Goal: Task Accomplishment & Management: Complete application form

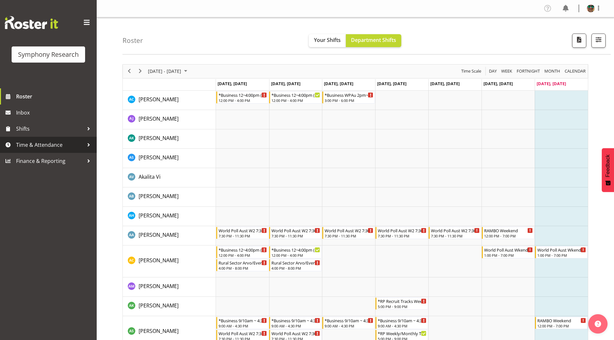
click at [40, 144] on span "Time & Attendance" at bounding box center [50, 145] width 68 height 10
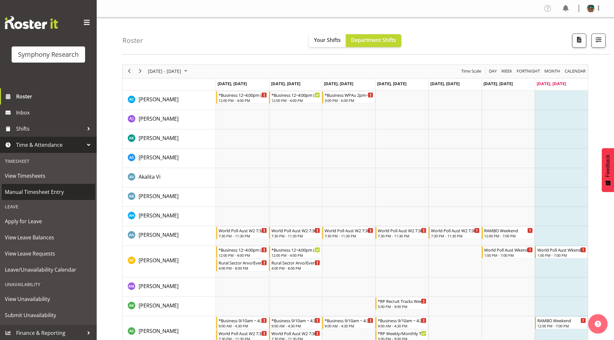
click at [31, 194] on span "Manual Timesheet Entry" at bounding box center [48, 192] width 87 height 10
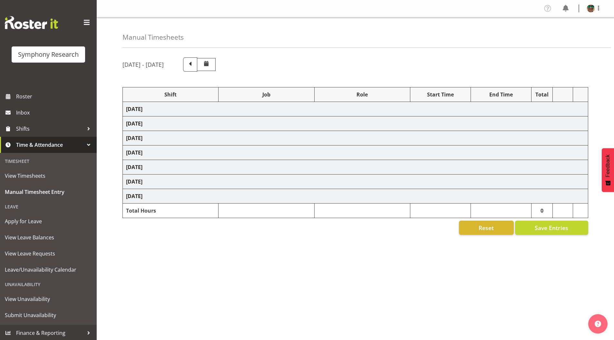
select select "4583"
select select "743"
select select "4583"
select select "10499"
select select "4583"
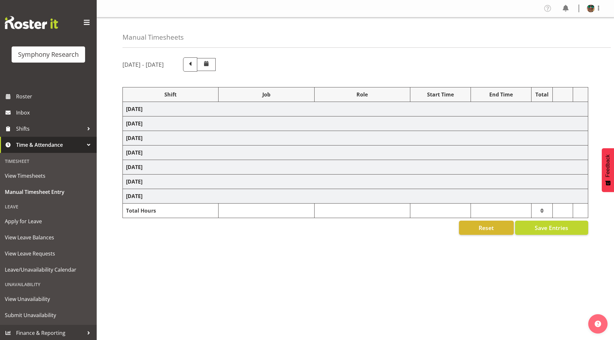
select select "10499"
select select "4583"
select select "10527"
select select "4583"
select select "10499"
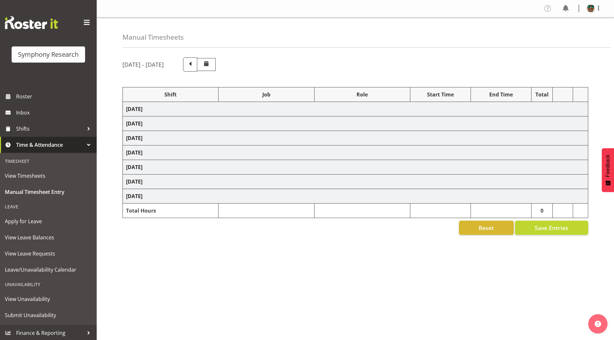
select select "4583"
select select "10499"
select select "4583"
select select "10731"
select select "4583"
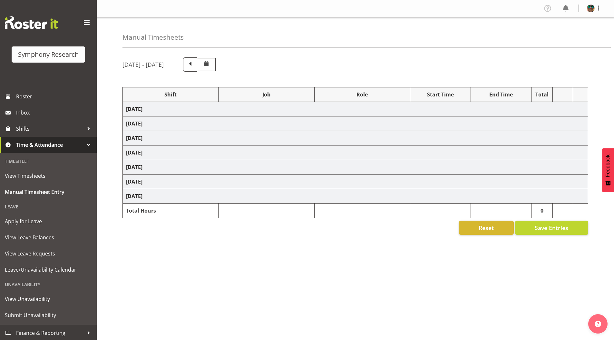
select select "10731"
select select "4583"
select select "9426"
select select "4583"
select select "10633"
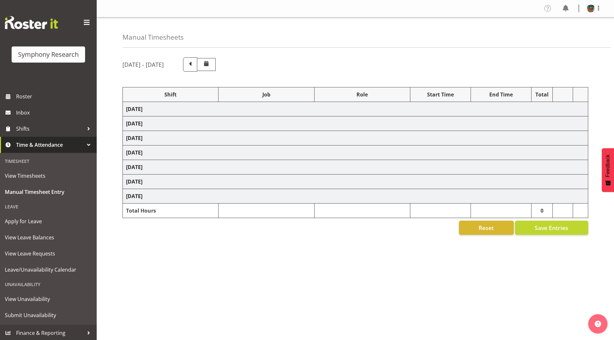
select select "4583"
select select "10730"
select select "4583"
select select "10575"
select select "4583"
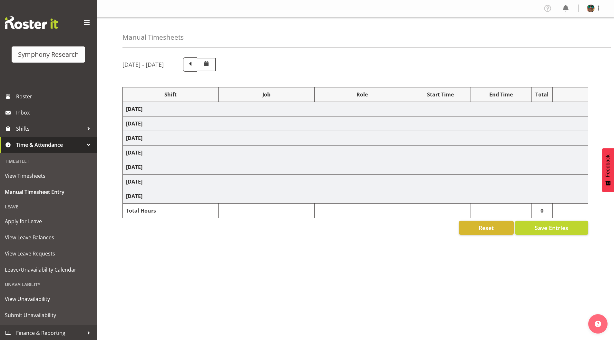
select select "743"
select select "4583"
select select "10731"
select select "4583"
select select "10731"
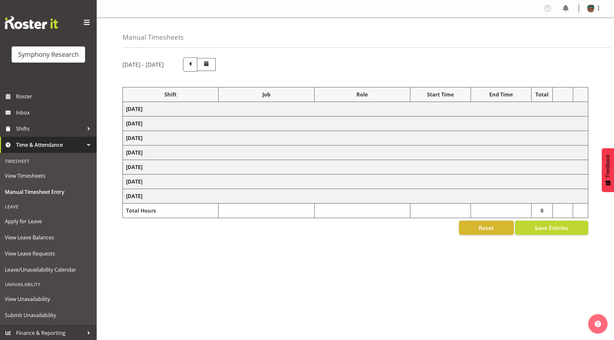
select select "4583"
select select "9426"
select select "4583"
select select "10730"
select select "4583"
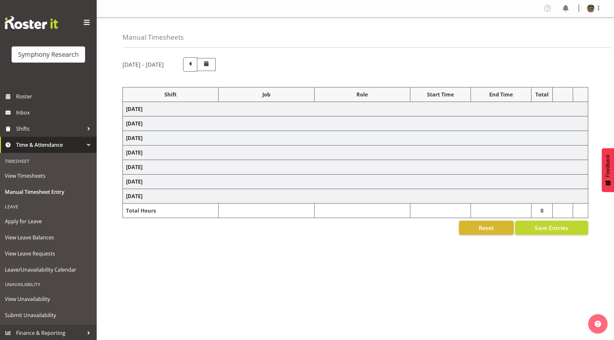
select select "10575"
select select "4583"
select select "9426"
select select "4583"
select select "10731"
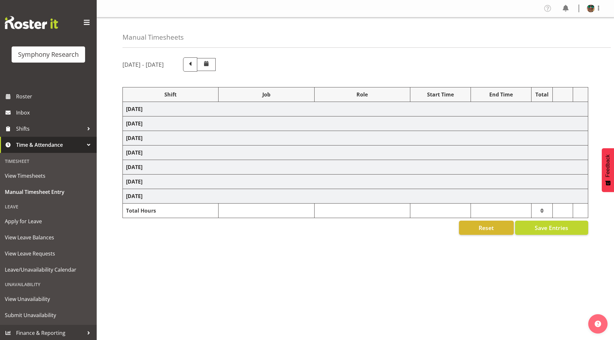
select select "4583"
select select "10731"
select select "4583"
select select "10730"
select select "4583"
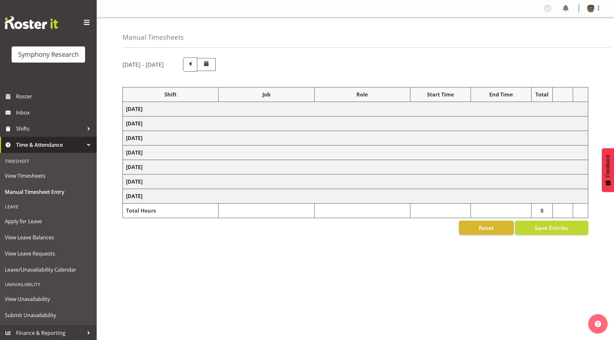
select select "9426"
select select "19170"
select select "9426"
select select "19170"
select select "10731"
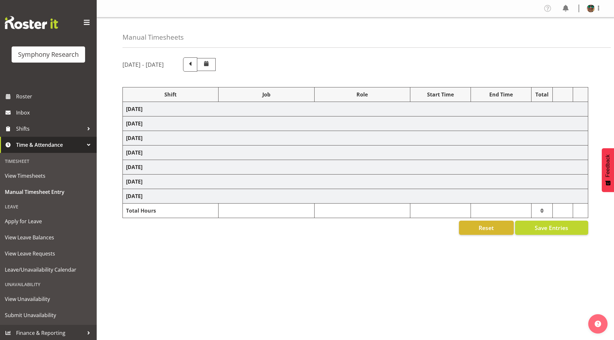
select select "19170"
select select "10731"
select select "19170"
select select "10730"
select select "19170"
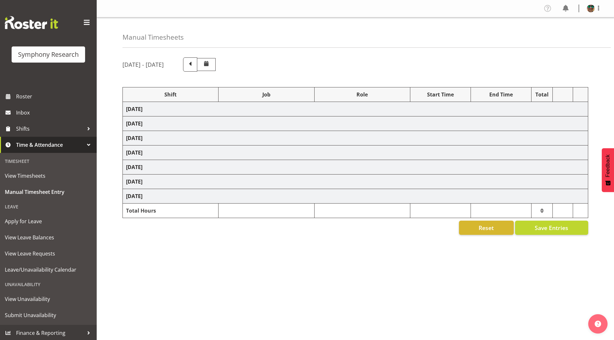
select select "10732"
select select "19170"
select select "10499"
select select "19170"
select select "10575"
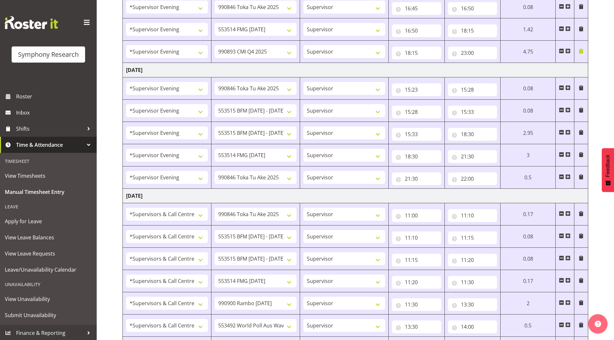
scroll to position [594, 0]
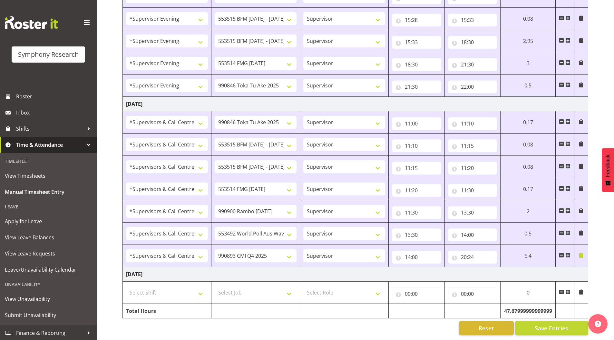
click at [568, 289] on span at bounding box center [568, 291] width 5 height 5
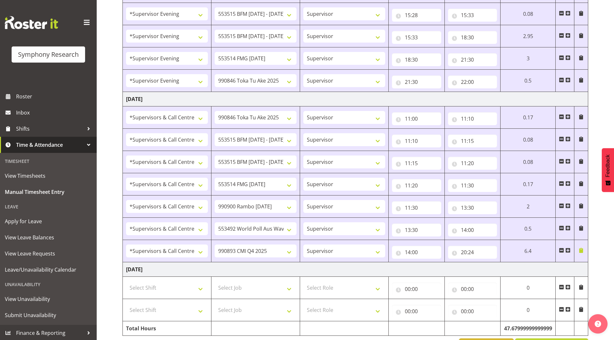
click at [567, 309] on span at bounding box center [568, 309] width 5 height 5
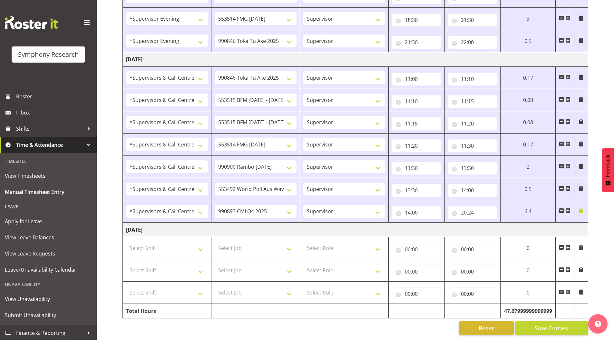
scroll to position [639, 0]
click at [567, 289] on span at bounding box center [568, 291] width 5 height 5
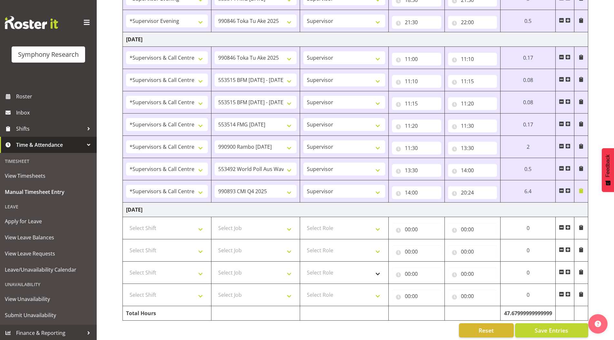
scroll to position [661, 0]
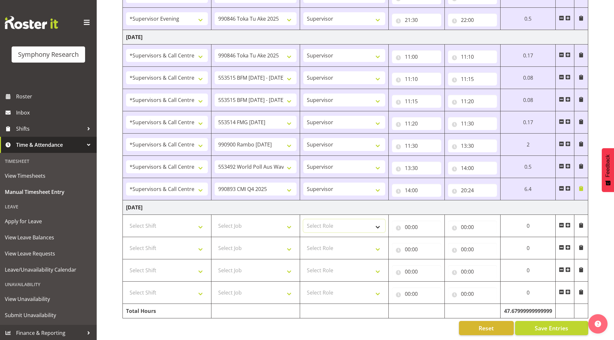
click at [322, 220] on select "Select Role Supervisor Briefing Interviewing" at bounding box center [344, 225] width 82 height 13
select select "45"
click at [303, 219] on select "Select Role Supervisor Briefing Interviewing" at bounding box center [344, 225] width 82 height 13
click at [320, 246] on select "Select Role Supervisor Briefing Interviewing" at bounding box center [344, 247] width 82 height 13
select select "45"
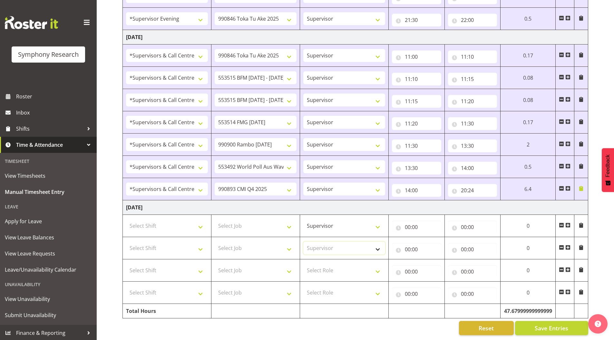
click at [303, 241] on select "Select Role Supervisor Briefing Interviewing" at bounding box center [344, 247] width 82 height 13
click at [323, 270] on select "Select Role Supervisor Briefing Interviewing" at bounding box center [344, 270] width 82 height 13
select select "45"
click at [303, 264] on select "Select Role Supervisor Briefing Interviewing" at bounding box center [344, 270] width 82 height 13
click at [319, 289] on select "Select Role Supervisor Briefing Interviewing" at bounding box center [344, 292] width 82 height 13
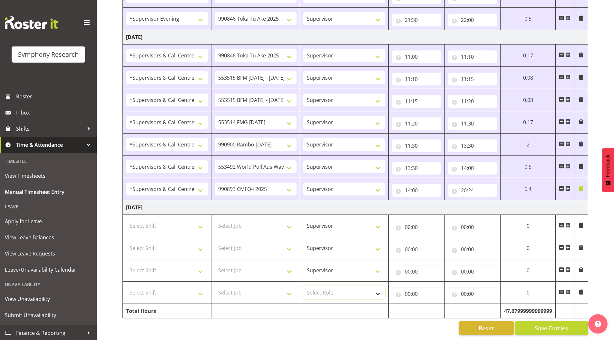
select select "45"
click at [303, 286] on select "Select Role Supervisor Briefing Interviewing" at bounding box center [344, 292] width 82 height 13
click at [148, 220] on select "Select Shift !!Weekend Residential (Roster IT Shift Label) *Business 9/10am ~ 4…" at bounding box center [167, 225] width 82 height 13
select select "19170"
click at [126, 219] on select "Select Shift !!Weekend Residential (Roster IT Shift Label) *Business 9/10am ~ 4…" at bounding box center [167, 225] width 82 height 13
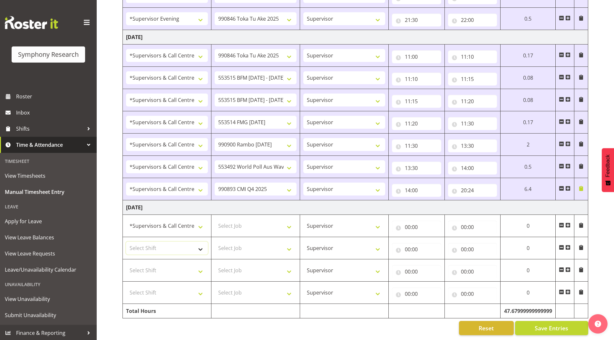
click at [151, 241] on select "Select Shift !!Weekend Residential (Roster IT Shift Label) *Business 9/10am ~ 4…" at bounding box center [167, 247] width 82 height 13
select select "19170"
click at [126, 241] on select "Select Shift !!Weekend Residential (Roster IT Shift Label) *Business 9/10am ~ 4…" at bounding box center [167, 247] width 82 height 13
click at [151, 264] on select "Select Shift !!Weekend Residential (Roster IT Shift Label) *Business 9/10am ~ 4…" at bounding box center [167, 270] width 82 height 13
select select "19170"
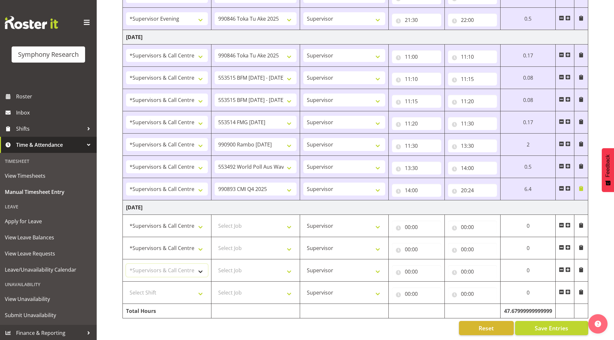
click at [126, 264] on select "Select Shift !!Weekend Residential (Roster IT Shift Label) *Business 9/10am ~ 4…" at bounding box center [167, 270] width 82 height 13
click at [151, 288] on select "Select Shift !!Weekend Residential (Roster IT Shift Label) *Business 9/10am ~ 4…" at bounding box center [167, 292] width 82 height 13
select select "19170"
click at [126, 286] on select "Select Shift !!Weekend Residential (Roster IT Shift Label) *Business 9/10am ~ 4…" at bounding box center [167, 292] width 82 height 13
click at [246, 221] on select "Select Job 550060 IF Admin 553492 World Poll Aus Wave 2 Main 2025 553493 World …" at bounding box center [256, 225] width 82 height 13
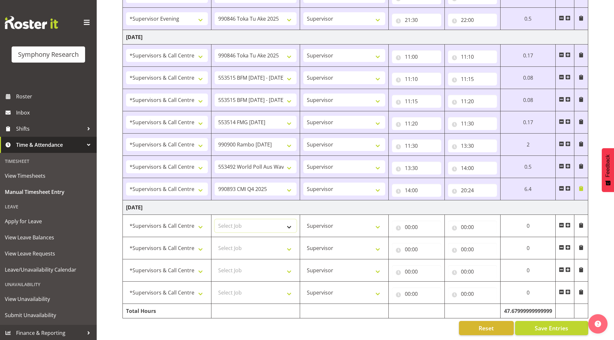
select select "9426"
click at [215, 219] on select "Select Job 550060 IF Admin 553492 World Poll Aus Wave 2 Main 2025 553493 World …" at bounding box center [256, 225] width 82 height 13
click at [232, 244] on select "Select Job 550060 IF Admin 553492 World Poll Aus Wave 2 Main 2025 553493 World …" at bounding box center [256, 247] width 82 height 13
click at [215, 241] on select "Select Job 550060 IF Admin 553492 World Poll Aus Wave 2 Main 2025 553493 World …" at bounding box center [256, 247] width 82 height 13
drag, startPoint x: 238, startPoint y: 243, endPoint x: 237, endPoint y: 238, distance: 5.6
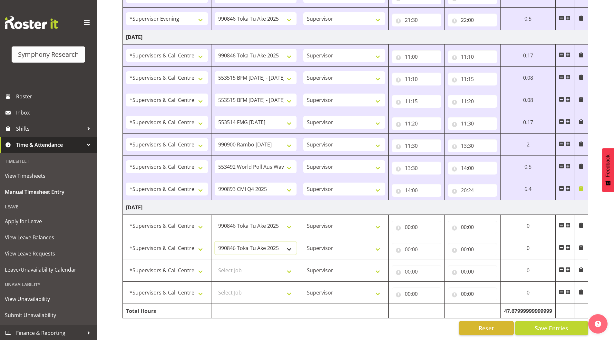
click at [238, 243] on select "550060 IF Admin 553492 World Poll Aus Wave 2 Main 2025 553493 World Poll NZ Wav…" at bounding box center [256, 247] width 82 height 13
select select "10731"
click at [215, 241] on select "550060 IF Admin 553492 World Poll Aus Wave 2 Main 2025 553493 World Poll NZ Wav…" at bounding box center [256, 247] width 82 height 13
click at [235, 265] on select "Select Job 550060 IF Admin 553492 World Poll Aus Wave 2 Main 2025 553493 World …" at bounding box center [256, 270] width 82 height 13
select select "10731"
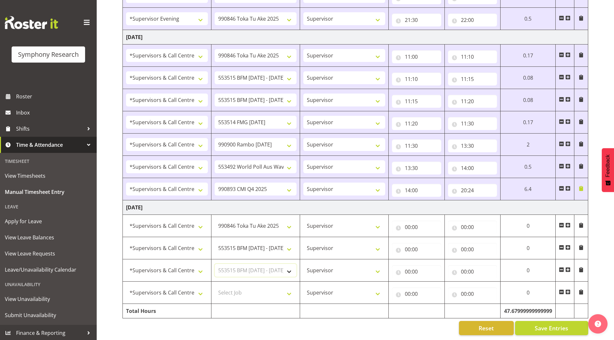
click at [215, 264] on select "Select Job 550060 IF Admin 553492 World Poll Aus Wave 2 Main 2025 553493 World …" at bounding box center [256, 270] width 82 height 13
click at [235, 287] on select "Select Job 550060 IF Admin 553492 World Poll Aus Wave 2 Main 2025 553493 World …" at bounding box center [256, 292] width 82 height 13
select select "10730"
click at [215, 286] on select "Select Job 550060 IF Admin 553492 World Poll Aus Wave 2 Main 2025 553493 World …" at bounding box center [256, 292] width 82 height 13
click at [567, 289] on span at bounding box center [568, 291] width 5 height 5
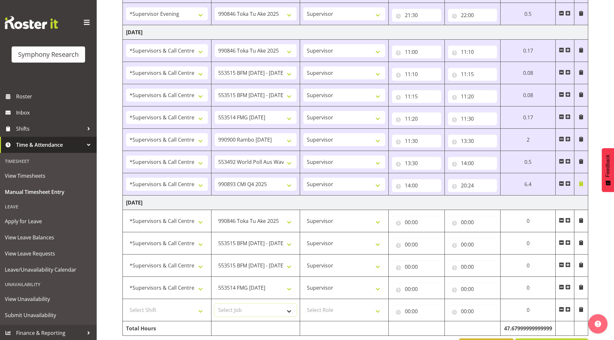
drag, startPoint x: 237, startPoint y: 307, endPoint x: 240, endPoint y: 309, distance: 4.0
click at [237, 307] on select "Select Job 550060 IF Admin 553492 World Poll Aus Wave 2 Main 2025 553493 World …" at bounding box center [256, 309] width 82 height 13
select select "10732"
click at [215, 303] on select "Select Job 550060 IF Admin 553492 World Poll Aus Wave 2 Main 2025 553493 World …" at bounding box center [256, 309] width 82 height 13
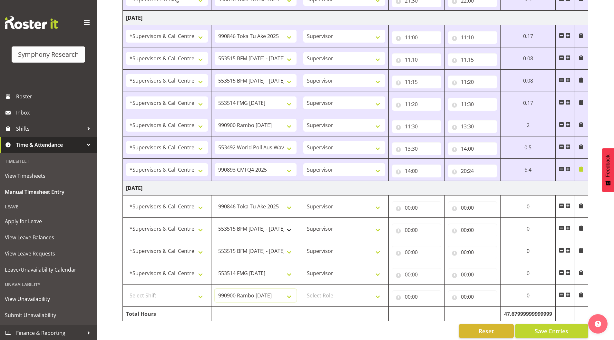
scroll to position [683, 0]
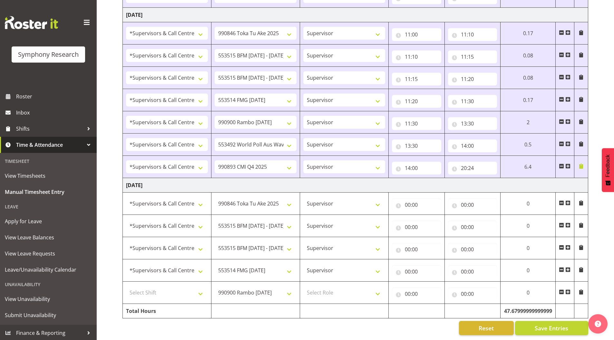
click at [569, 289] on span at bounding box center [568, 291] width 5 height 5
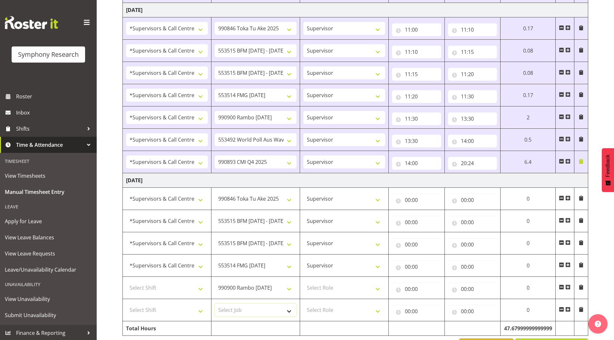
click at [239, 311] on select "Select Job 550060 IF Admin 553492 World Poll Aus Wave 2 Main 2025 553493 World …" at bounding box center [256, 309] width 82 height 13
select select "10575"
click at [215, 303] on select "Select Job 550060 IF Admin 553492 World Poll Aus Wave 2 Main 2025 553493 World …" at bounding box center [256, 309] width 82 height 13
click at [324, 287] on select "Select Role Supervisor Briefing Interviewing" at bounding box center [344, 287] width 82 height 13
select select "45"
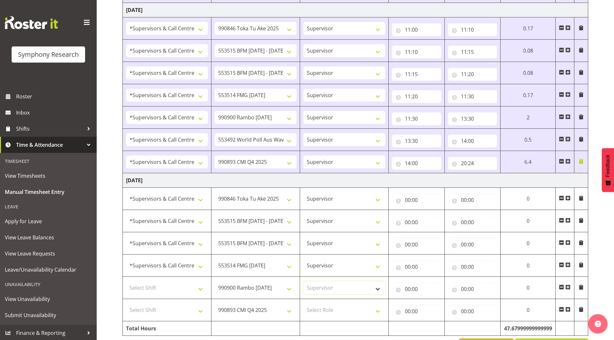
click at [303, 281] on select "Select Role Supervisor Briefing Interviewing" at bounding box center [344, 287] width 82 height 13
click at [317, 310] on select "Select Role Supervisor Briefing Interviewing" at bounding box center [344, 309] width 82 height 13
select select "45"
click at [303, 303] on select "Select Role Supervisor Briefing Interviewing" at bounding box center [344, 309] width 82 height 13
drag, startPoint x: 141, startPoint y: 286, endPoint x: 129, endPoint y: 286, distance: 11.9
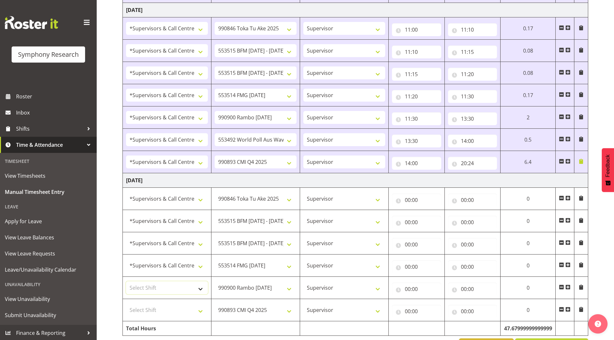
click at [141, 286] on select "Select Shift !!Weekend Residential (Roster IT Shift Label) *Business 9/10am ~ 4…" at bounding box center [167, 287] width 82 height 13
select select "19170"
click at [126, 281] on select "Select Shift !!Weekend Residential (Roster IT Shift Label) *Business 9/10am ~ 4…" at bounding box center [167, 287] width 82 height 13
click at [156, 311] on select "Select Shift !!Weekend Residential (Roster IT Shift Label) *Business 9/10am ~ 4…" at bounding box center [167, 309] width 82 height 13
select select "19170"
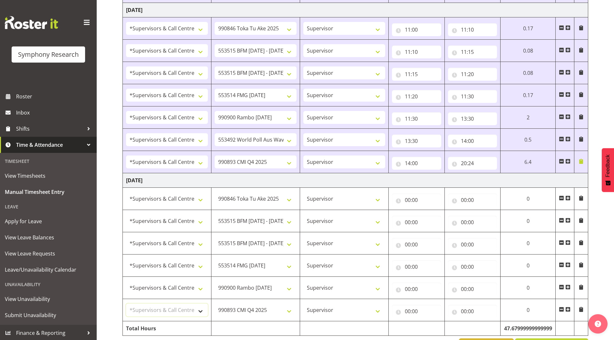
click at [126, 303] on select "Select Shift !!Weekend Residential (Roster IT Shift Label) *Business 9/10am ~ 4…" at bounding box center [167, 309] width 82 height 13
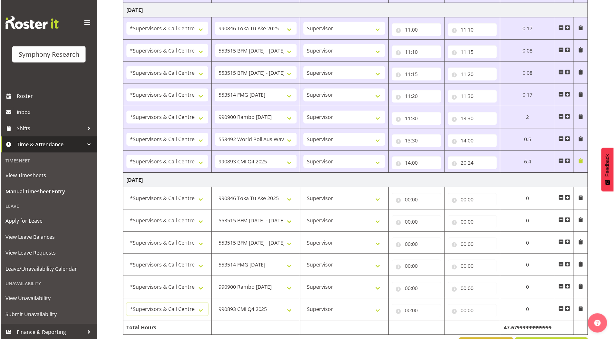
scroll to position [705, 0]
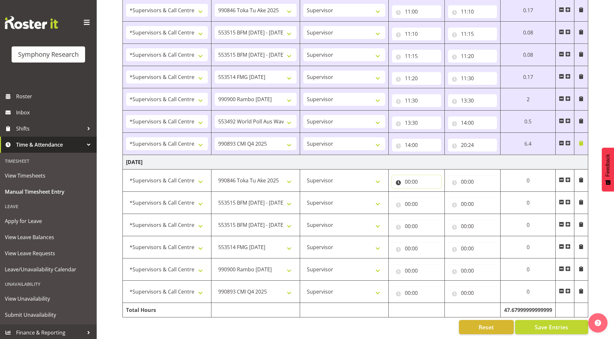
click at [407, 178] on input "00:00" at bounding box center [416, 181] width 49 height 13
click at [435, 197] on select "00 01 02 03 04 05 06 07 08 09 10 11 12 13 14 15 16 17 18 19 20 21 22 23" at bounding box center [436, 198] width 15 height 13
select select "11"
click at [429, 192] on select "00 01 02 03 04 05 06 07 08 09 10 11 12 13 14 15 16 17 18 19 20 21 22 23" at bounding box center [436, 198] width 15 height 13
type input "11:00"
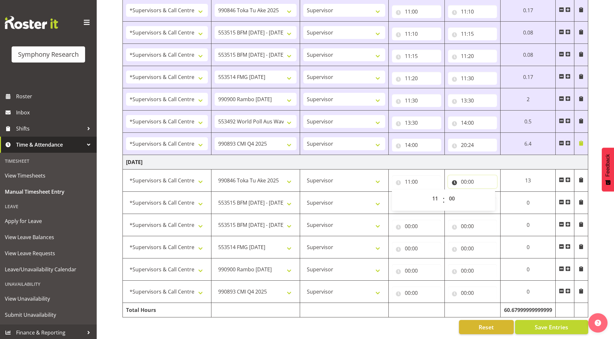
click at [462, 178] on input "00:00" at bounding box center [472, 181] width 49 height 13
click at [493, 192] on select "00 01 02 03 04 05 06 07 08 09 10 11 12 13 14 15 16 17 18 19 20 21 22 23" at bounding box center [492, 198] width 15 height 13
select select "11"
click at [485, 192] on select "00 01 02 03 04 05 06 07 08 09 10 11 12 13 14 15 16 17 18 19 20 21 22 23" at bounding box center [492, 198] width 15 height 13
type input "11:00"
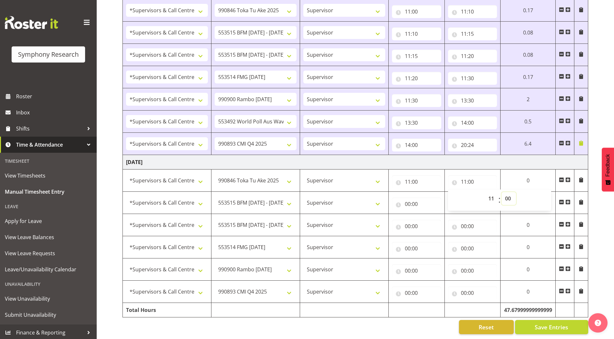
click at [509, 194] on select "00 01 02 03 04 05 06 07 08 09 10 11 12 13 14 15 16 17 18 19 20 21 22 23 24 25 2…" at bounding box center [509, 198] width 15 height 13
select select "5"
click at [502, 192] on select "00 01 02 03 04 05 06 07 08 09 10 11 12 13 14 15 16 17 18 19 20 21 22 23 24 25 2…" at bounding box center [509, 198] width 15 height 13
type input "11:05"
click at [407, 201] on input "00:00" at bounding box center [416, 204] width 49 height 13
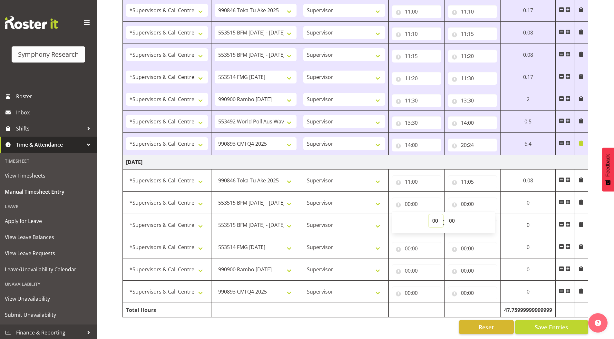
click at [432, 216] on select "00 01 02 03 04 05 06 07 08 09 10 11 12 13 14 15 16 17 18 19 20 21 22 23" at bounding box center [436, 220] width 15 height 13
select select "11"
click at [429, 214] on select "00 01 02 03 04 05 06 07 08 09 10 11 12 13 14 15 16 17 18 19 20 21 22 23" at bounding box center [436, 220] width 15 height 13
type input "11:00"
click at [454, 216] on select "00 01 02 03 04 05 06 07 08 09 10 11 12 13 14 15 16 17 18 19 20 21 22 23 24 25 2…" at bounding box center [453, 220] width 15 height 13
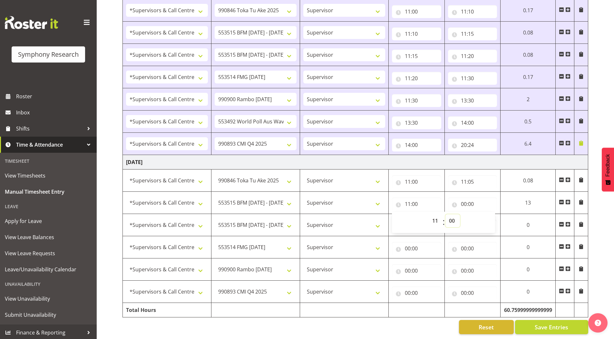
select select "5"
click at [446, 214] on select "00 01 02 03 04 05 06 07 08 09 10 11 12 13 14 15 16 17 18 19 20 21 22 23 24 25 2…" at bounding box center [453, 220] width 15 height 13
type input "11:05"
click at [465, 201] on input "00:00" at bounding box center [472, 204] width 49 height 13
click at [489, 218] on select "00 01 02 03 04 05 06 07 08 09 10 11 12 13 14 15 16 17 18 19 20 21 22 23" at bounding box center [492, 220] width 15 height 13
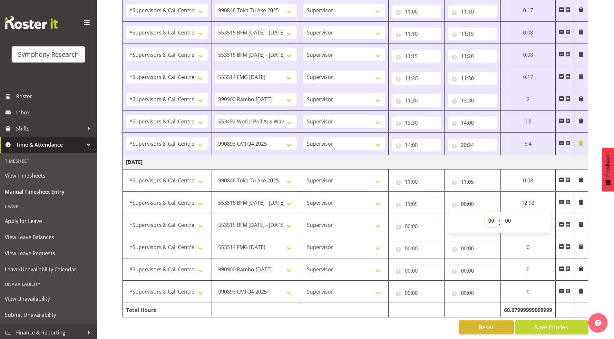
select select "11"
click at [485, 214] on select "00 01 02 03 04 05 06 07 08 09 10 11 12 13 14 15 16 17 18 19 20 21 22 23" at bounding box center [492, 220] width 15 height 13
type input "11:00"
click at [509, 218] on select "00 01 02 03 04 05 06 07 08 09 10 11 12 13 14 15 16 17 18 19 20 21 22 23 24 25 2…" at bounding box center [509, 220] width 15 height 13
select select "10"
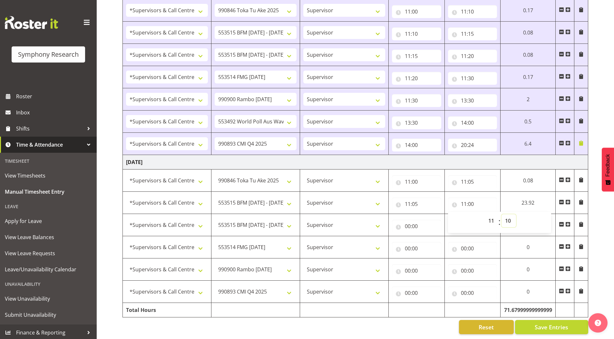
click at [502, 214] on select "00 01 02 03 04 05 06 07 08 09 10 11 12 13 14 15 16 17 18 19 20 21 22 23 24 25 2…" at bounding box center [509, 220] width 15 height 13
type input "11:10"
click at [406, 223] on input "00:00" at bounding box center [416, 226] width 49 height 13
drag, startPoint x: 435, startPoint y: 241, endPoint x: 432, endPoint y: 234, distance: 6.9
click at [435, 241] on select "00 01 02 03 04 05 06 07 08 09 10 11 12 13 14 15 16 17 18 19 20 21 22 23" at bounding box center [436, 243] width 15 height 13
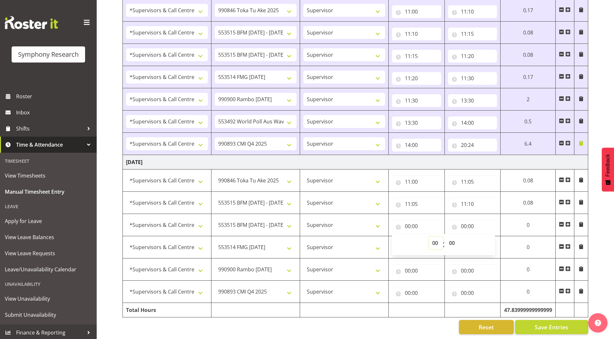
select select "11"
click at [429, 237] on select "00 01 02 03 04 05 06 07 08 09 10 11 12 13 14 15 16 17 18 19 20 21 22 23" at bounding box center [436, 243] width 15 height 13
type input "11:00"
click at [452, 240] on select "00 01 02 03 04 05 06 07 08 09 10 11 12 13 14 15 16 17 18 19 20 21 22 23 24 25 2…" at bounding box center [453, 243] width 15 height 13
select select "10"
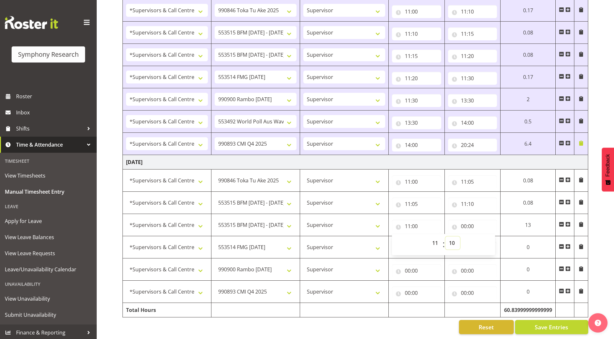
click at [446, 237] on select "00 01 02 03 04 05 06 07 08 09 10 11 12 13 14 15 16 17 18 19 20 21 22 23 24 25 2…" at bounding box center [453, 243] width 15 height 13
type input "11:10"
click at [462, 224] on input "00:00" at bounding box center [472, 226] width 49 height 13
click at [492, 239] on select "00 01 02 03 04 05 06 07 08 09 10 11 12 13 14 15 16 17 18 19 20 21 22 23" at bounding box center [492, 243] width 15 height 13
select select "11"
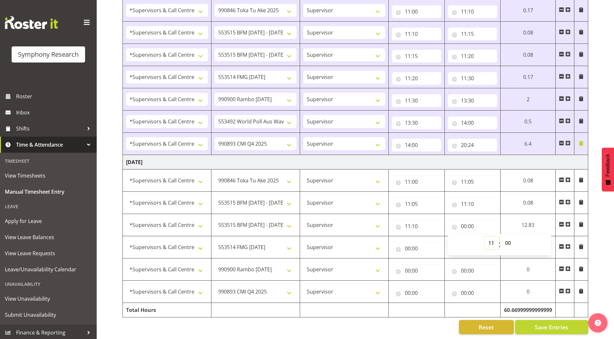
click at [485, 237] on select "00 01 02 03 04 05 06 07 08 09 10 11 12 13 14 15 16 17 18 19 20 21 22 23" at bounding box center [492, 243] width 15 height 13
type input "11:00"
click at [508, 239] on select "00 01 02 03 04 05 06 07 08 09 10 11 12 13 14 15 16 17 18 19 20 21 22 23 24 25 2…" at bounding box center [509, 243] width 15 height 13
select select "15"
click at [502, 237] on select "00 01 02 03 04 05 06 07 08 09 10 11 12 13 14 15 16 17 18 19 20 21 22 23 24 25 2…" at bounding box center [509, 243] width 15 height 13
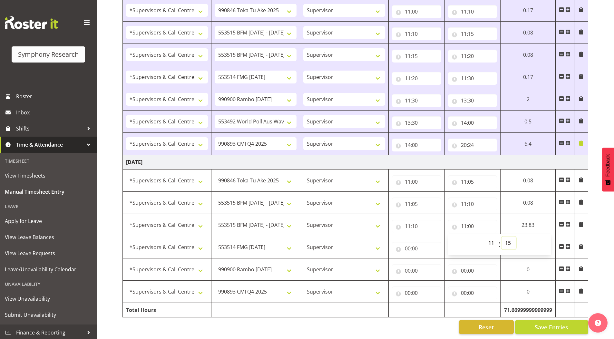
type input "11:15"
click at [407, 245] on input "00:00" at bounding box center [416, 248] width 49 height 13
click at [434, 261] on select "00 01 02 03 04 05 06 07 08 09 10 11 12 13 14 15 16 17 18 19 20 21 22 23" at bounding box center [436, 265] width 15 height 13
select select "11"
click at [429, 259] on select "00 01 02 03 04 05 06 07 08 09 10 11 12 13 14 15 16 17 18 19 20 21 22 23" at bounding box center [436, 265] width 15 height 13
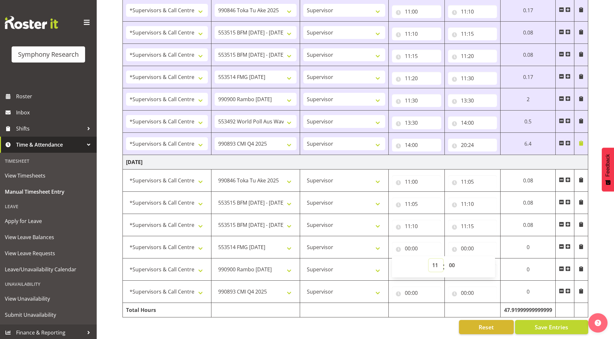
type input "11:00"
drag, startPoint x: 450, startPoint y: 261, endPoint x: 450, endPoint y: 257, distance: 3.9
click at [450, 261] on select "00 01 02 03 04 05 06 07 08 09 10 11 12 13 14 15 16 17 18 19 20 21 22 23 24 25 2…" at bounding box center [453, 265] width 15 height 13
select select "15"
click at [446, 259] on select "00 01 02 03 04 05 06 07 08 09 10 11 12 13 14 15 16 17 18 19 20 21 22 23 24 25 2…" at bounding box center [453, 265] width 15 height 13
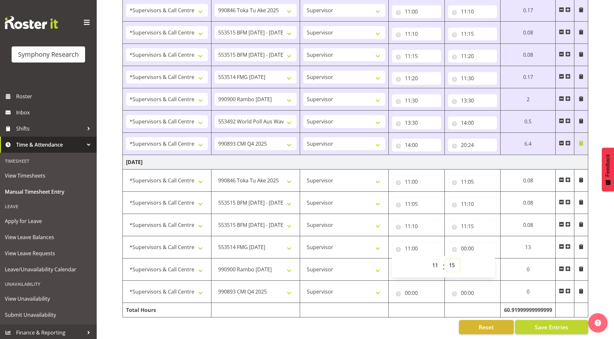
type input "11:15"
click at [463, 245] on input "00:00" at bounding box center [472, 248] width 49 height 13
drag, startPoint x: 489, startPoint y: 262, endPoint x: 489, endPoint y: 255, distance: 7.7
click at [489, 262] on select "00 01 02 03 04 05 06 07 08 09 10 11 12 13 14 15 16 17 18 19 20 21 22 23" at bounding box center [492, 265] width 15 height 13
select select "11"
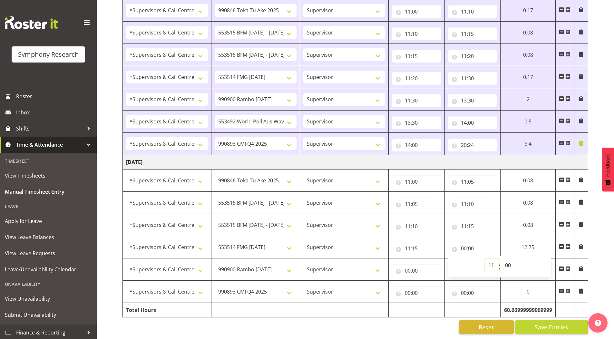
click at [485, 259] on select "00 01 02 03 04 05 06 07 08 09 10 11 12 13 14 15 16 17 18 19 20 21 22 23" at bounding box center [492, 265] width 15 height 13
type input "11:00"
click at [506, 262] on select "00 01 02 03 04 05 06 07 08 09 10 11 12 13 14 15 16 17 18 19 20 21 22 23 24 25 2…" at bounding box center [509, 265] width 15 height 13
select select "20"
click at [502, 259] on select "00 01 02 03 04 05 06 07 08 09 10 11 12 13 14 15 16 17 18 19 20 21 22 23 24 25 2…" at bounding box center [509, 265] width 15 height 13
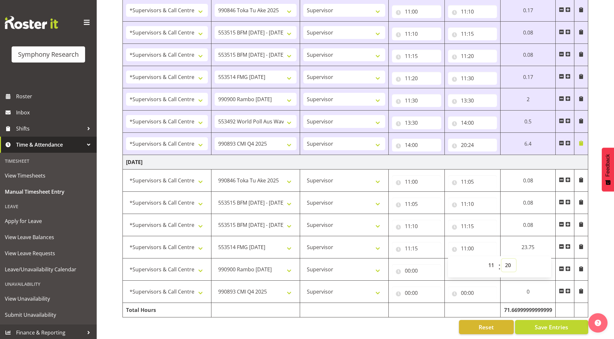
type input "11:20"
click at [405, 268] on input "00:00" at bounding box center [414, 270] width 49 height 13
drag, startPoint x: 432, startPoint y: 282, endPoint x: 432, endPoint y: 279, distance: 3.6
click at [432, 282] on select "00 01 02 03 04 05 06 07 08 09 10 11 12 13 14 15 16 17 18 19 20 21 22 23" at bounding box center [434, 287] width 15 height 13
select select "11"
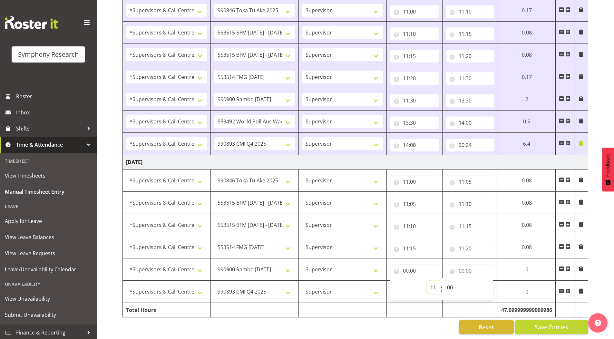
click at [427, 281] on select "00 01 02 03 04 05 06 07 08 09 10 11 12 13 14 15 16 17 18 19 20 21 22 23" at bounding box center [434, 287] width 15 height 13
type input "11:00"
drag, startPoint x: 449, startPoint y: 284, endPoint x: 449, endPoint y: 277, distance: 6.4
click at [449, 284] on select "00 01 02 03 04 05 06 07 08 09 10 11 12 13 14 15 16 17 18 19 20 21 22 23 24 25 2…" at bounding box center [451, 287] width 15 height 13
select select "20"
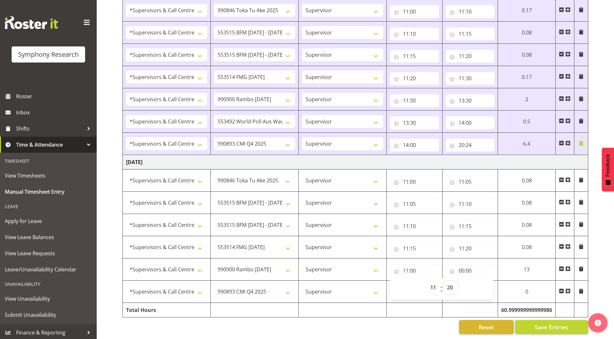
click at [445, 281] on select "00 01 02 03 04 05 06 07 08 09 10 11 12 13 14 15 16 17 18 19 20 21 22 23 24 25 2…" at bounding box center [451, 287] width 15 height 13
type input "11:20"
click at [465, 267] on input "00:00" at bounding box center [472, 270] width 49 height 13
drag, startPoint x: 488, startPoint y: 283, endPoint x: 488, endPoint y: 279, distance: 4.0
click at [488, 283] on select "00 01 02 03 04 05 06 07 08 09 10 11 12 13 14 15 16 17 18 19 20 21 22 23" at bounding box center [492, 287] width 15 height 13
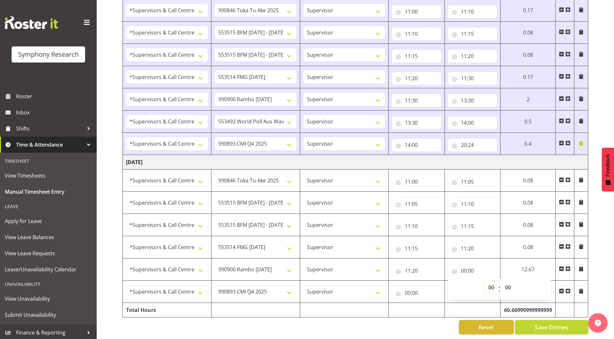
select select "11"
click at [485, 281] on select "00 01 02 03 04 05 06 07 08 09 10 11 12 13 14 15 16 17 18 19 20 21 22 23" at bounding box center [492, 287] width 15 height 13
type input "11:00"
drag, startPoint x: 508, startPoint y: 283, endPoint x: 508, endPoint y: 277, distance: 5.8
click at [508, 283] on select "00 01 02 03 04 05 06 07 08 09 10 11 12 13 14 15 16 17 18 19 20 21 22 23 24 25 2…" at bounding box center [509, 287] width 15 height 13
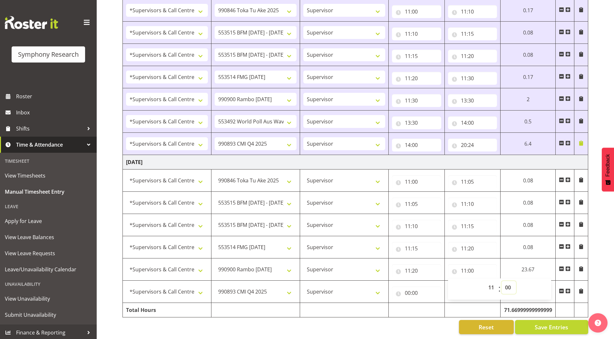
select select "25"
click at [502, 281] on select "00 01 02 03 04 05 06 07 08 09 10 11 12 13 14 15 16 17 18 19 20 21 22 23 24 25 2…" at bounding box center [509, 287] width 15 height 13
type input "11:25"
click at [402, 290] on input "00:00" at bounding box center [414, 293] width 49 height 13
click at [434, 304] on select "00 01 02 03 04 05 06 07 08 09 10 11 12 13 14 15 16 17 18 19 20 21 22 23" at bounding box center [434, 309] width 15 height 13
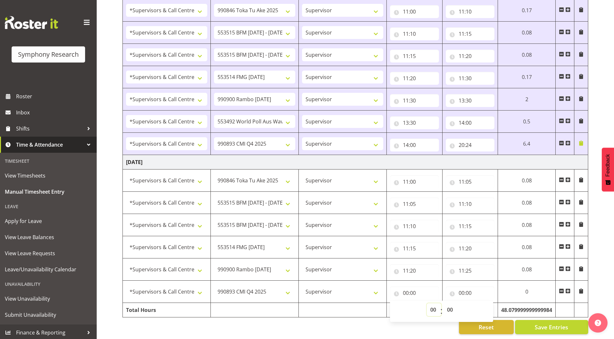
select select "11"
click at [427, 303] on select "00 01 02 03 04 05 06 07 08 09 10 11 12 13 14 15 16 17 18 19 20 21 22 23" at bounding box center [434, 309] width 15 height 13
type input "11:00"
drag, startPoint x: 451, startPoint y: 304, endPoint x: 449, endPoint y: 300, distance: 4.5
click at [451, 304] on select "00 01 02 03 04 05 06 07 08 09 10 11 12 13 14 15 16 17 18 19 20 21 22 23 24 25 2…" at bounding box center [451, 309] width 15 height 13
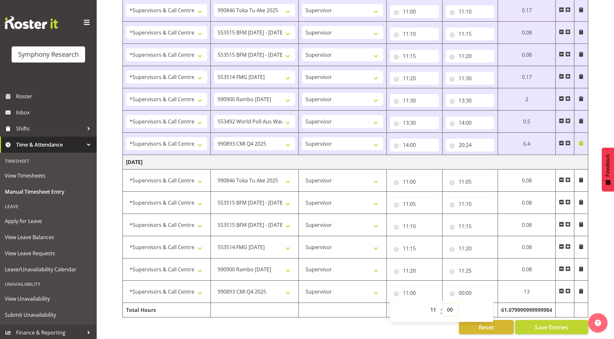
select select "25"
click at [445, 303] on select "00 01 02 03 04 05 06 07 08 09 10 11 12 13 14 15 16 17 18 19 20 21 22 23 24 25 2…" at bounding box center [451, 309] width 15 height 13
type input "11:25"
click at [462, 291] on input "00:00" at bounding box center [472, 293] width 49 height 13
click at [497, 308] on select "00 01 02 03 04 05 06 07 08 09 10 11 12 13 14 15 16 17 18 19 20 21 22 23" at bounding box center [492, 309] width 15 height 13
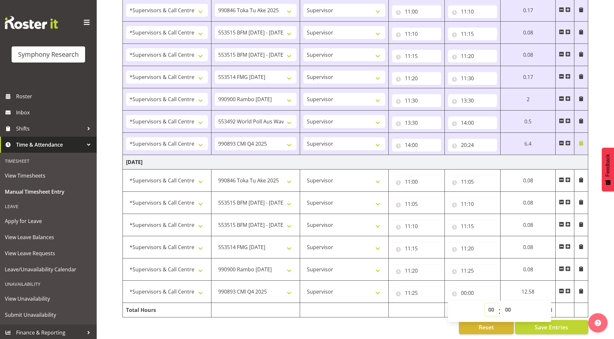
select select "11"
click at [485, 303] on select "00 01 02 03 04 05 06 07 08 09 10 11 12 13 14 15 16 17 18 19 20 21 22 23" at bounding box center [492, 309] width 15 height 13
type input "11:00"
drag, startPoint x: 509, startPoint y: 310, endPoint x: 508, endPoint y: 301, distance: 9.1
click at [509, 310] on select "00 01 02 03 04 05 06 07 08 09 10 11 12 13 14 15 16 17 18 19 20 21 22 23 24 25 2…" at bounding box center [509, 309] width 15 height 13
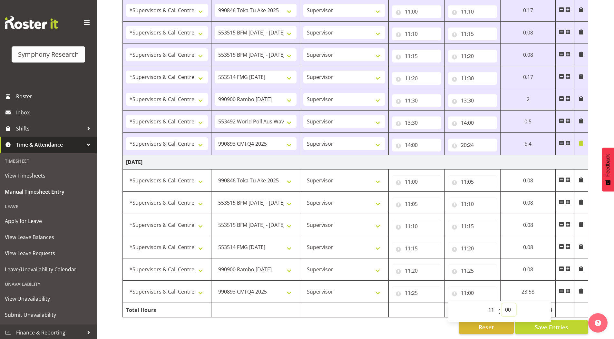
scroll to position [706, 0]
click at [506, 303] on select "00 01 02 03 04 05 06 07 08 09 10 11 12 13 14 15 16 17 18 19 20 21 22 23 24 25 2…" at bounding box center [509, 309] width 15 height 13
select select "30"
click at [502, 303] on select "00 01 02 03 04 05 06 07 08 09 10 11 12 13 14 15 16 17 18 19 20 21 22 23 24 25 2…" at bounding box center [509, 309] width 15 height 13
type input "11:30"
